Goal: Task Accomplishment & Management: Manage account settings

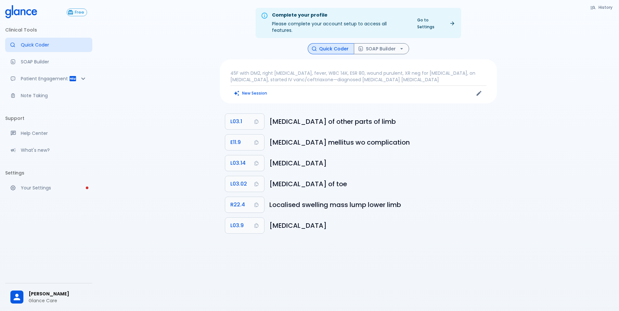
click at [57, 290] on span "[PERSON_NAME]" at bounding box center [58, 293] width 58 height 7
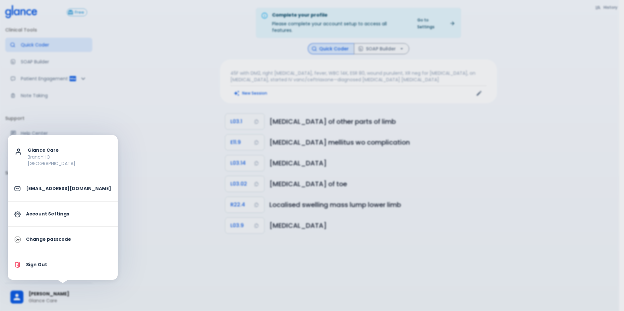
click at [47, 266] on p "Sign Out" at bounding box center [68, 264] width 85 height 7
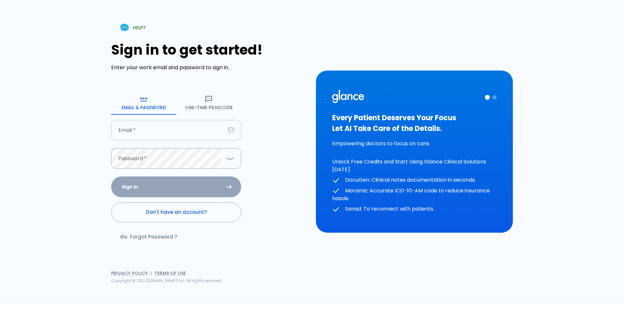
click at [150, 128] on input "text" at bounding box center [168, 130] width 114 height 20
type input "hr"
click at [205, 106] on button "One-Time Passcode" at bounding box center [208, 102] width 65 height 23
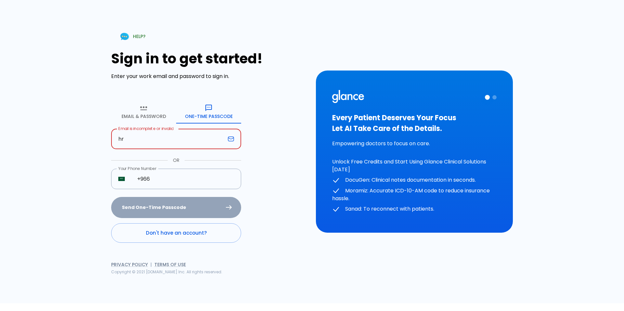
click at [185, 137] on input "hr" at bounding box center [168, 139] width 114 height 20
click at [150, 141] on input "hr" at bounding box center [168, 139] width 114 height 20
type input "@"
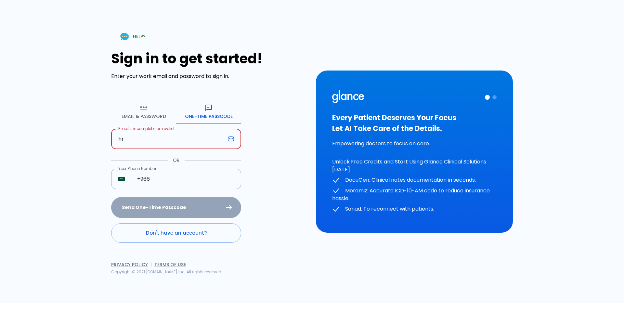
type input "hr@glance.care"
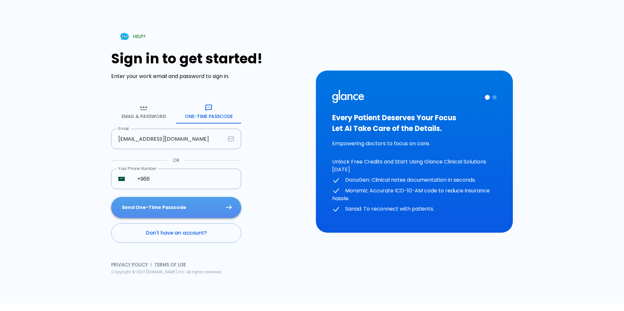
click at [183, 209] on button "Send One-Time Passcode" at bounding box center [176, 207] width 130 height 21
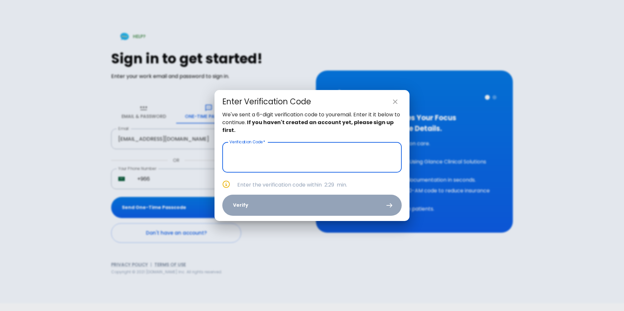
click at [298, 153] on input "text" at bounding box center [311, 157] width 179 height 31
click at [315, 159] on input "text" at bounding box center [311, 157] width 179 height 31
paste input "text"
paste input "5 1 9 7 1 6"
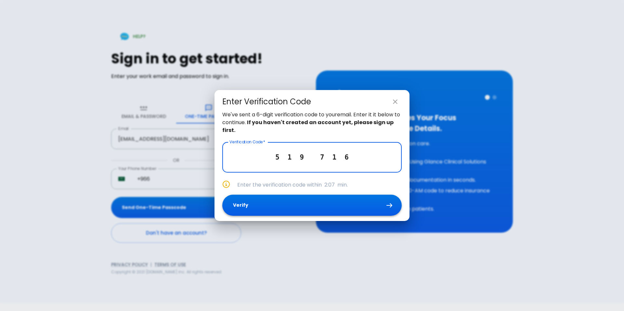
type input "5 1 9 7 1 6"
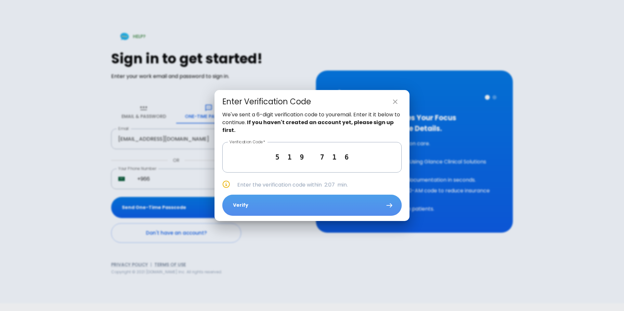
click at [310, 202] on button "Verify" at bounding box center [311, 205] width 179 height 21
